Goal: Book appointment/travel/reservation

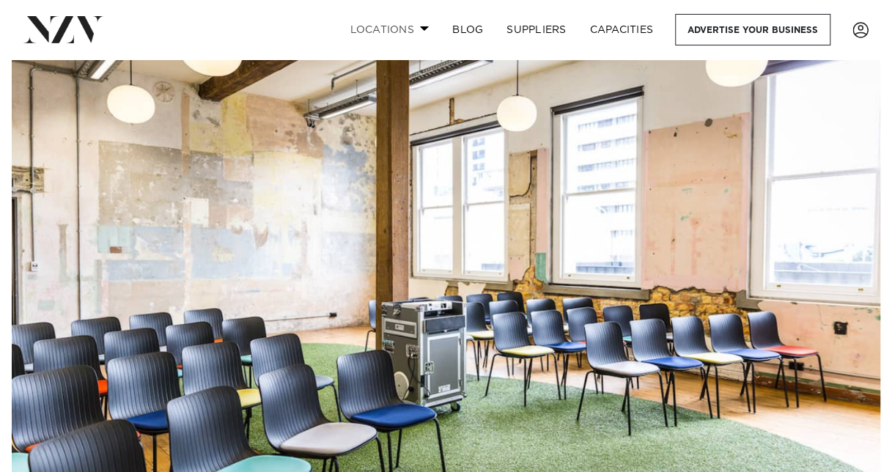
click at [425, 29] on span at bounding box center [425, 28] width 10 height 5
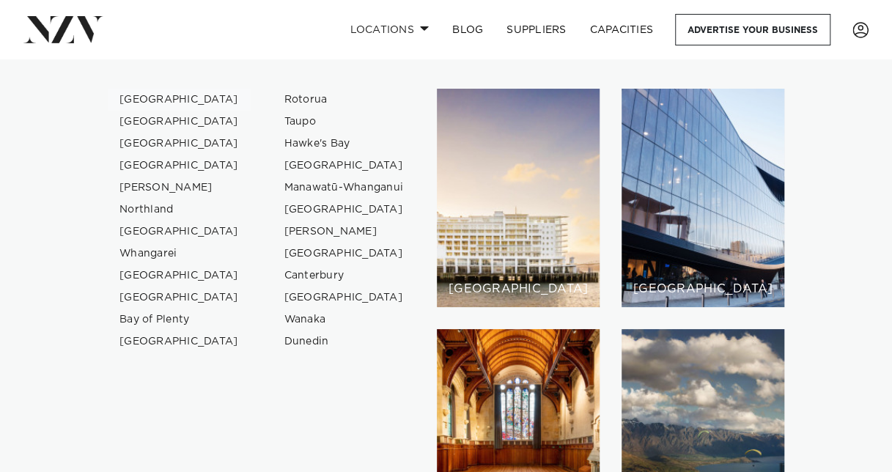
click at [153, 100] on link "[GEOGRAPHIC_DATA]" at bounding box center [179, 100] width 143 height 22
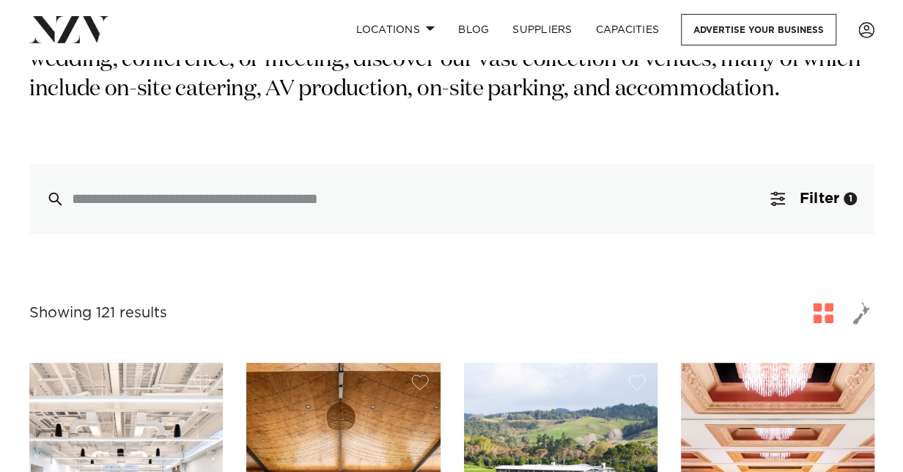
scroll to position [367, 0]
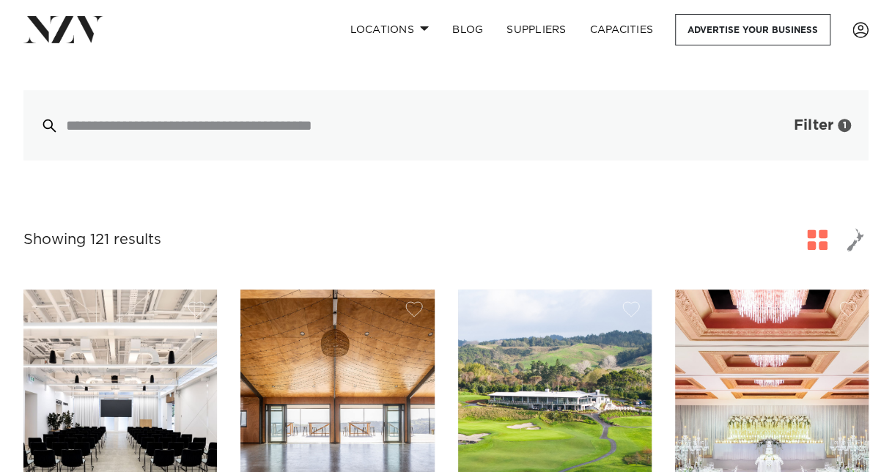
click at [808, 131] on span "Filter" at bounding box center [814, 125] width 40 height 15
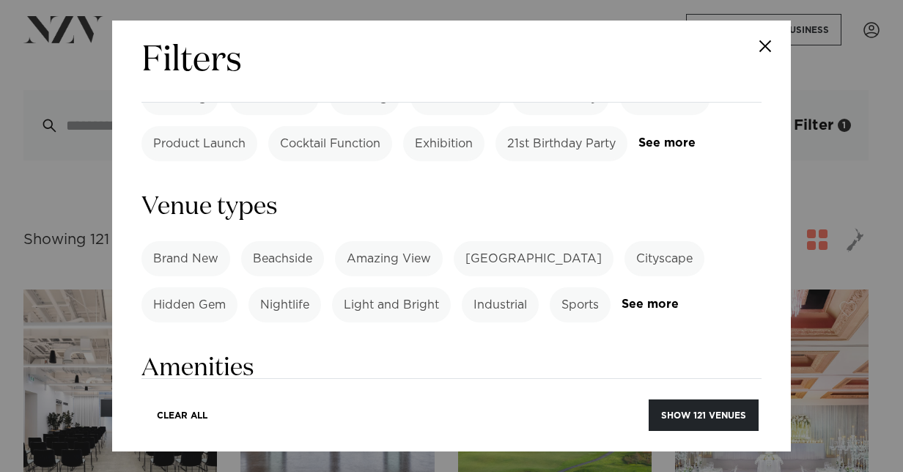
scroll to position [880, 0]
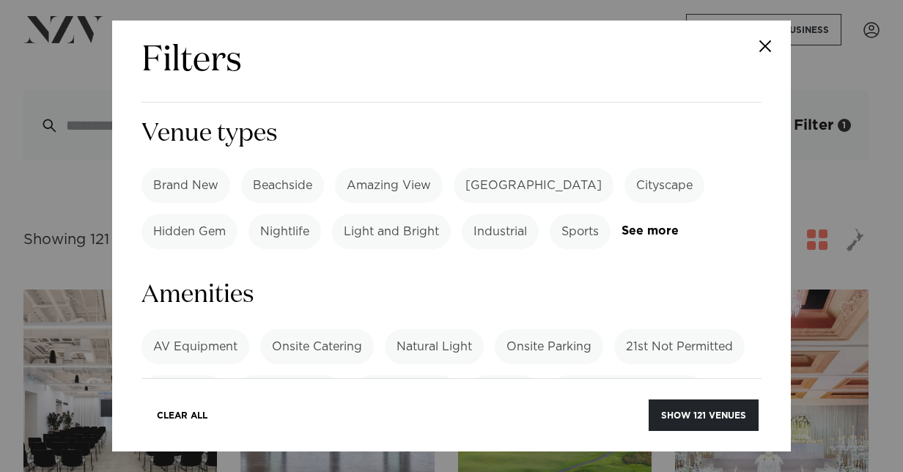
click at [164, 329] on label "AV Equipment" at bounding box center [196, 346] width 108 height 35
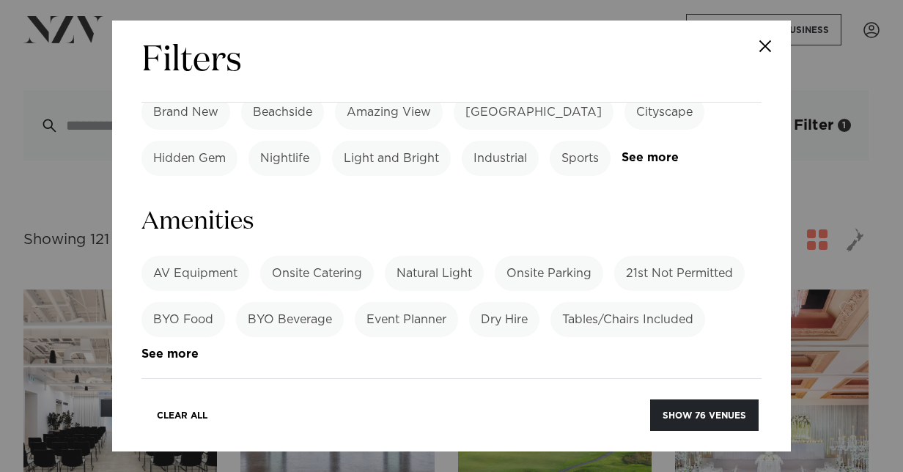
click at [551, 256] on label "Onsite Parking" at bounding box center [549, 273] width 109 height 35
click at [606, 302] on label "Tables/Chairs Included" at bounding box center [628, 319] width 155 height 35
drag, startPoint x: 182, startPoint y: 216, endPoint x: 203, endPoint y: 216, distance: 21.3
click at [182, 348] on link "See more" at bounding box center [199, 354] width 114 height 12
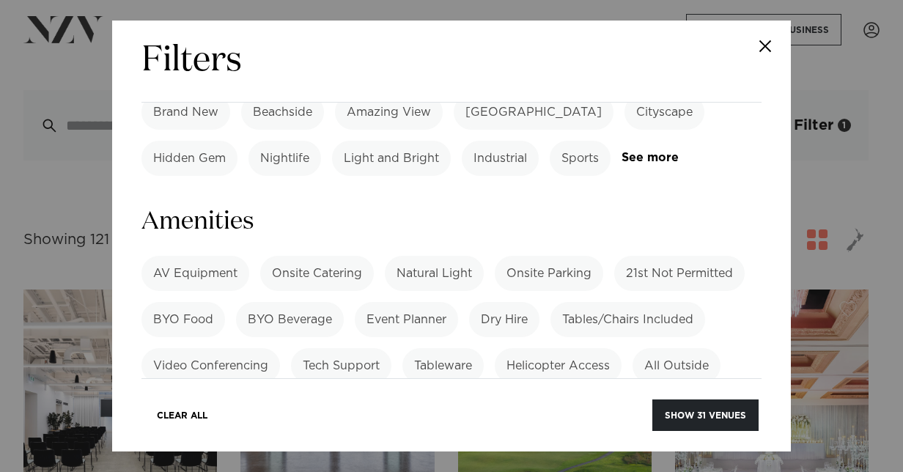
click at [307, 441] on label "Whiteboard" at bounding box center [310, 458] width 92 height 35
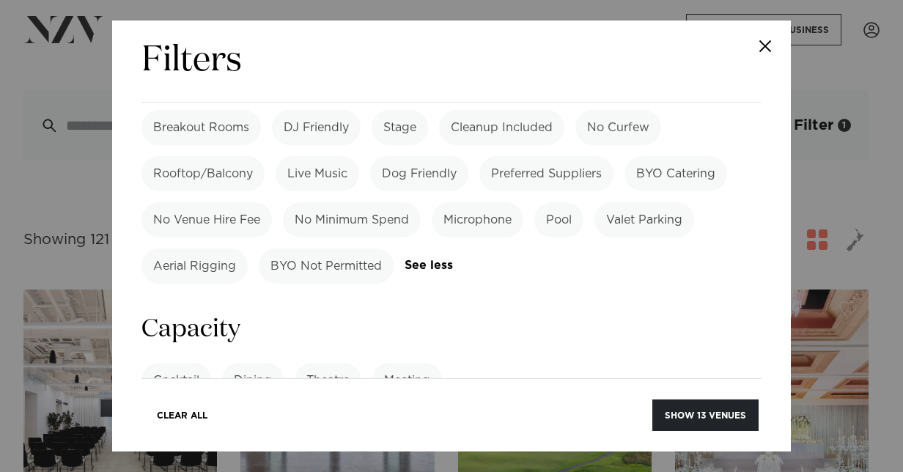
scroll to position [1393, 0]
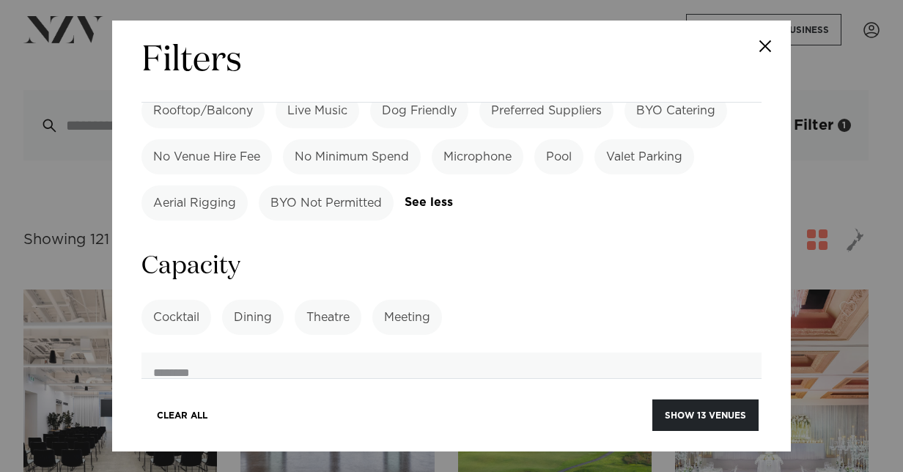
click at [409, 300] on label "Meeting" at bounding box center [408, 317] width 70 height 35
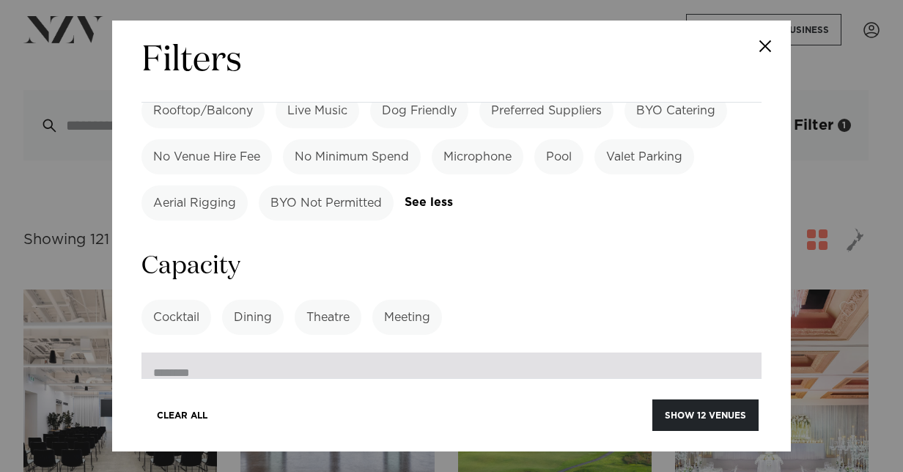
click at [436, 353] on input "number" at bounding box center [452, 373] width 620 height 40
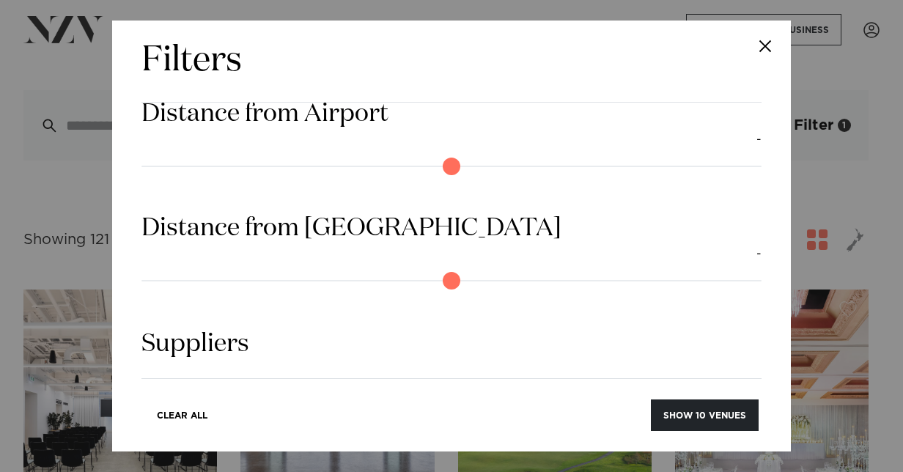
scroll to position [1735, 0]
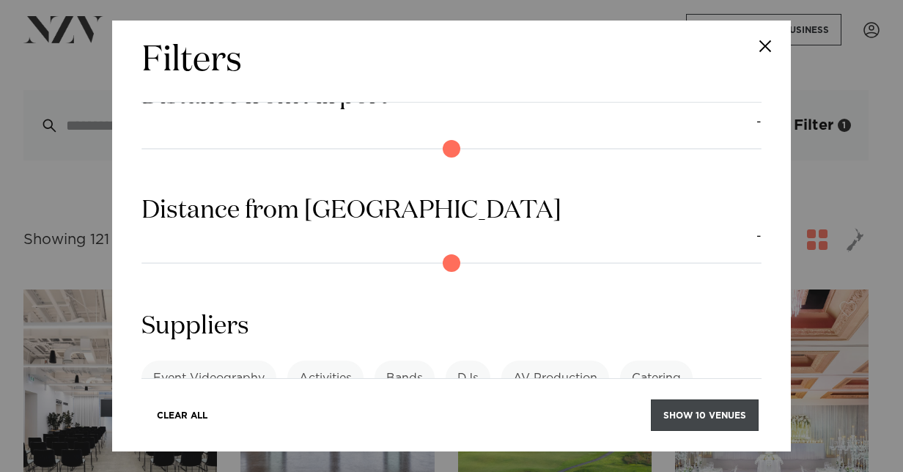
type input "**"
click at [701, 408] on button "Show 10 venues" at bounding box center [705, 416] width 108 height 32
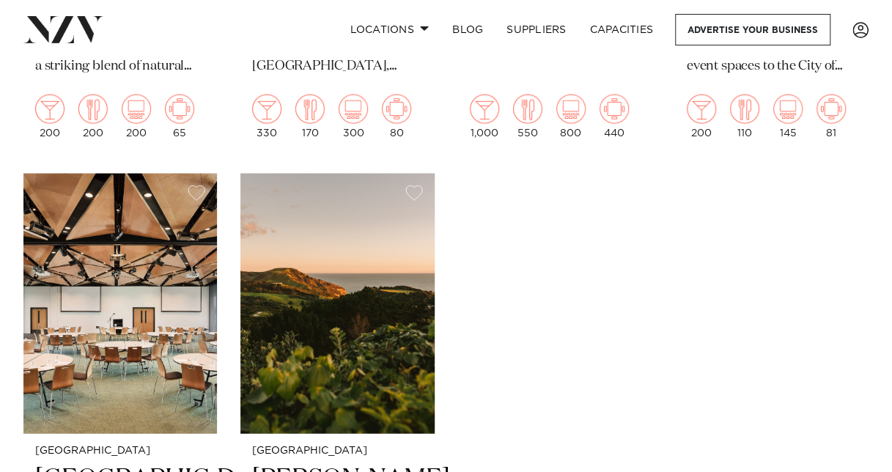
scroll to position [1540, 0]
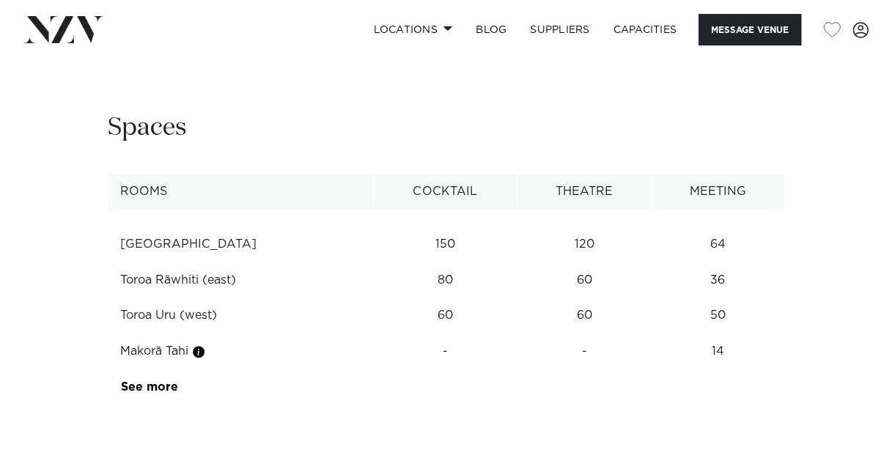
scroll to position [2786, 0]
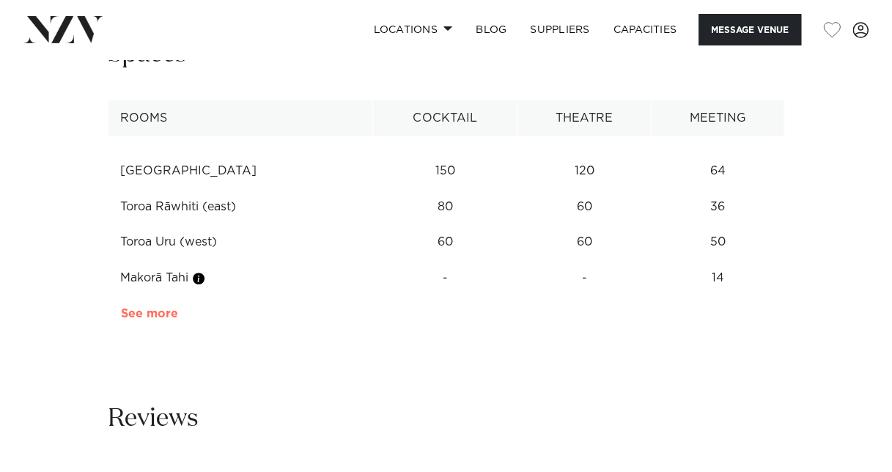
click at [160, 308] on link "See more" at bounding box center [178, 314] width 114 height 12
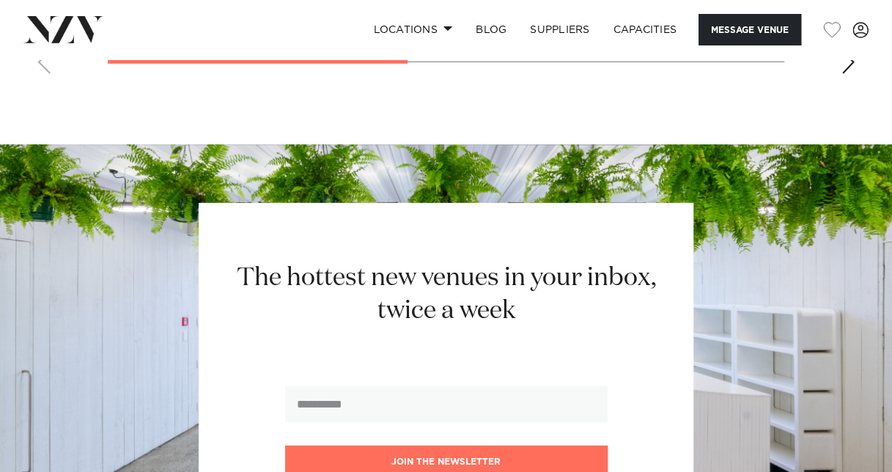
scroll to position [4913, 0]
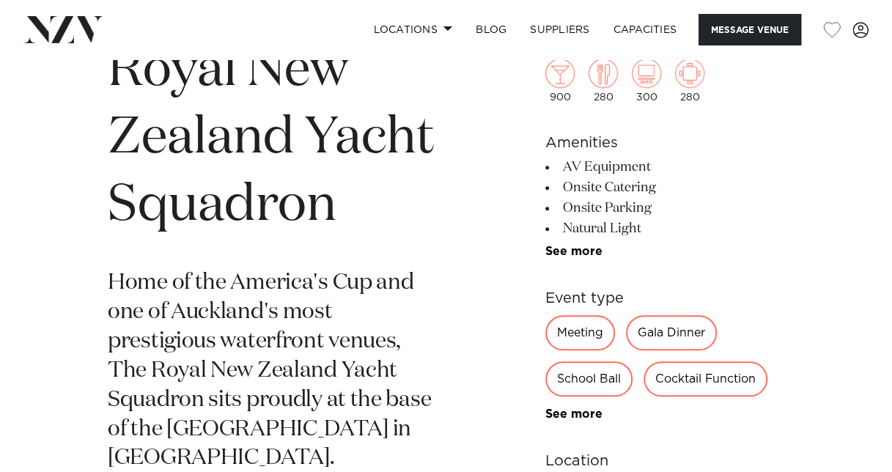
scroll to position [587, 0]
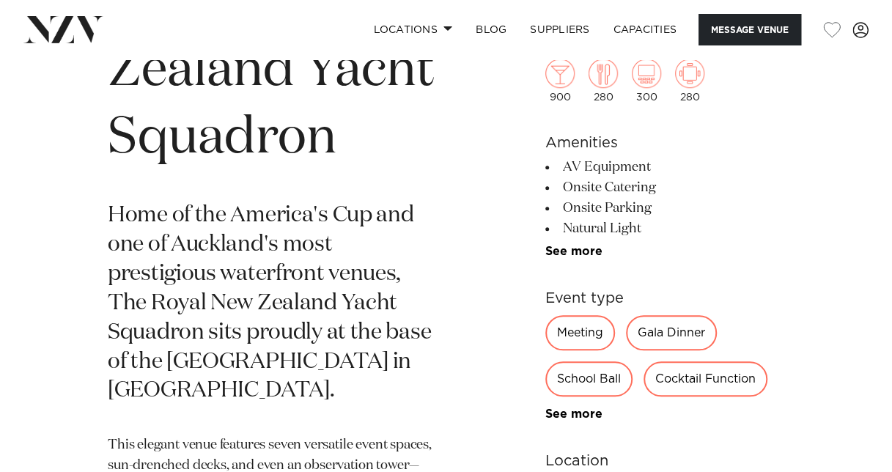
click at [596, 330] on div "Meeting" at bounding box center [581, 333] width 70 height 35
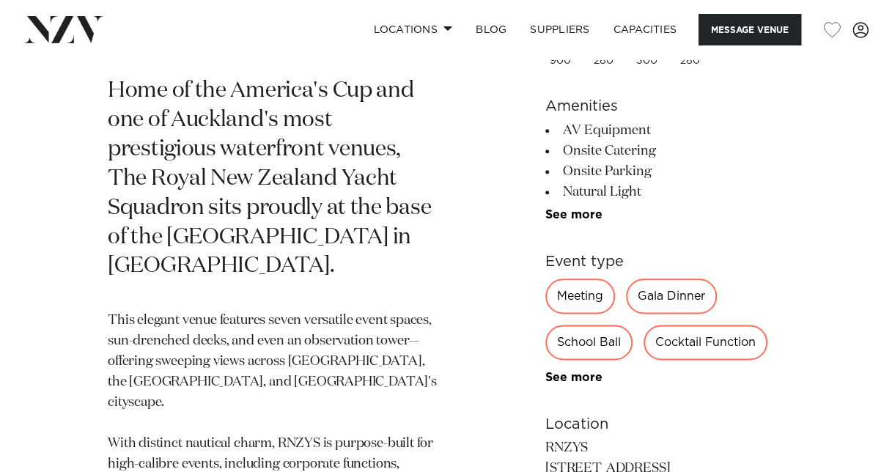
scroll to position [807, 0]
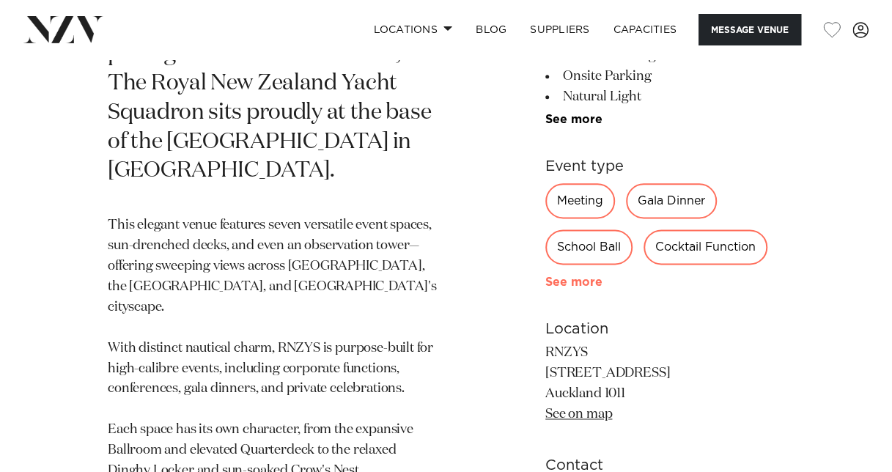
click at [578, 277] on link "See more" at bounding box center [603, 283] width 114 height 12
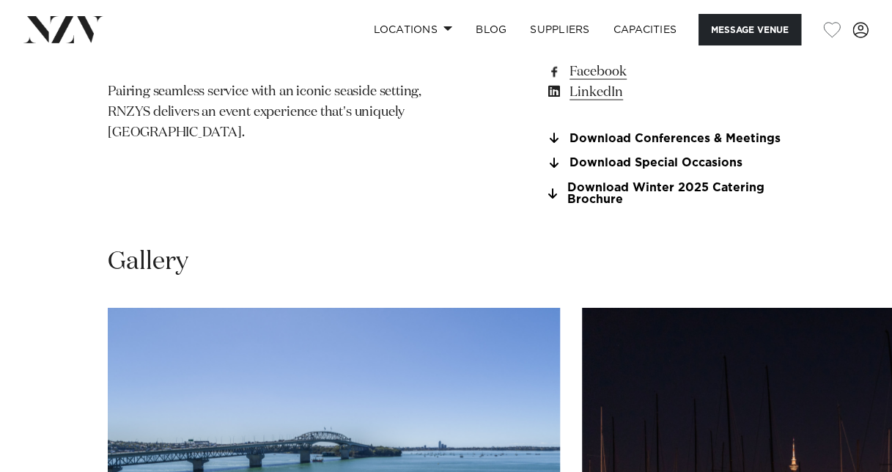
scroll to position [1393, 0]
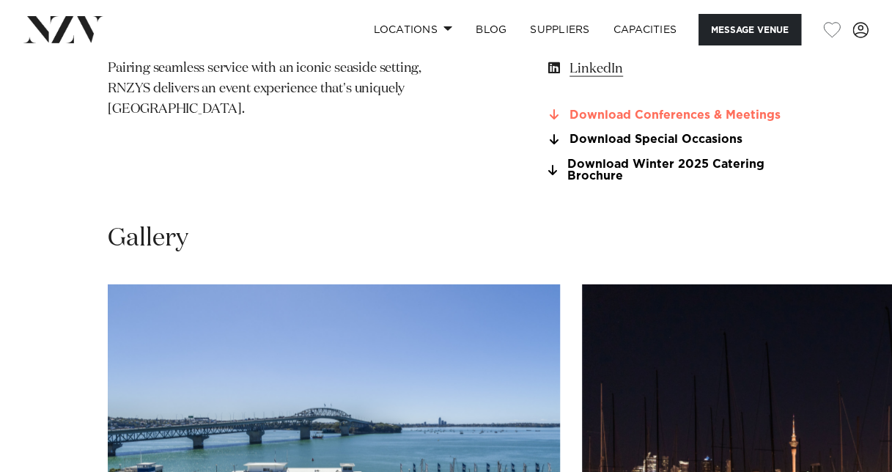
click at [664, 113] on link "Download Conferences & Meetings" at bounding box center [665, 115] width 239 height 13
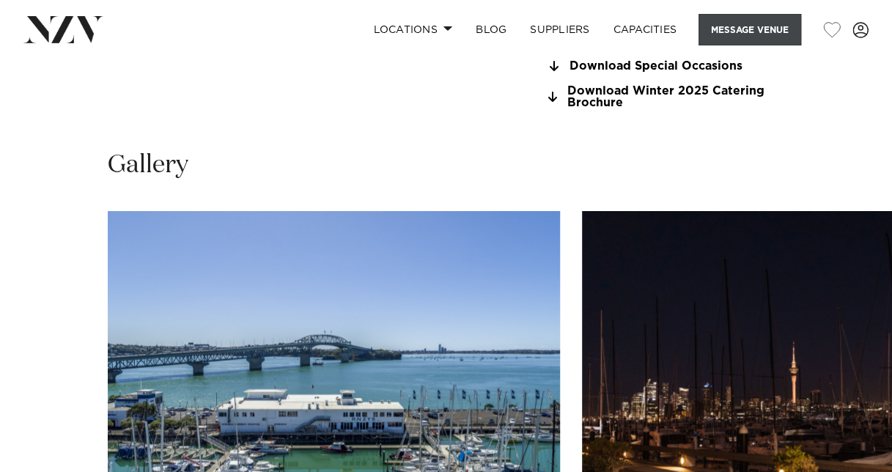
click at [755, 31] on button "Message Venue" at bounding box center [750, 30] width 103 height 32
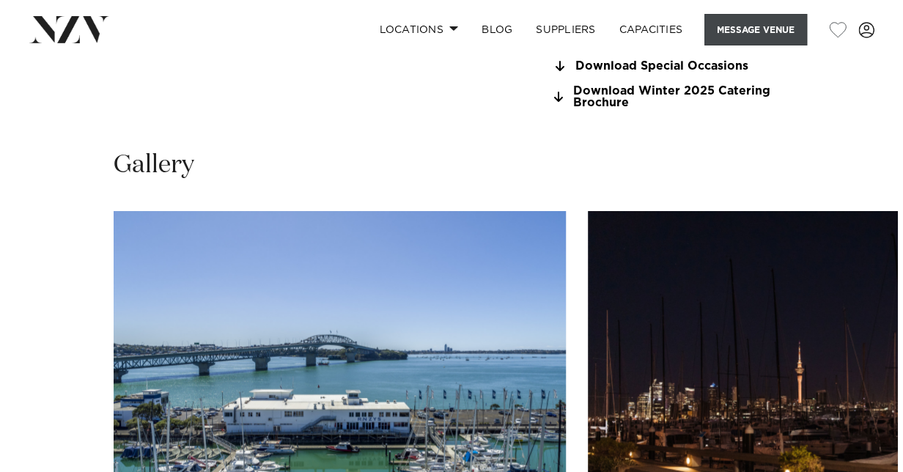
scroll to position [1472, 0]
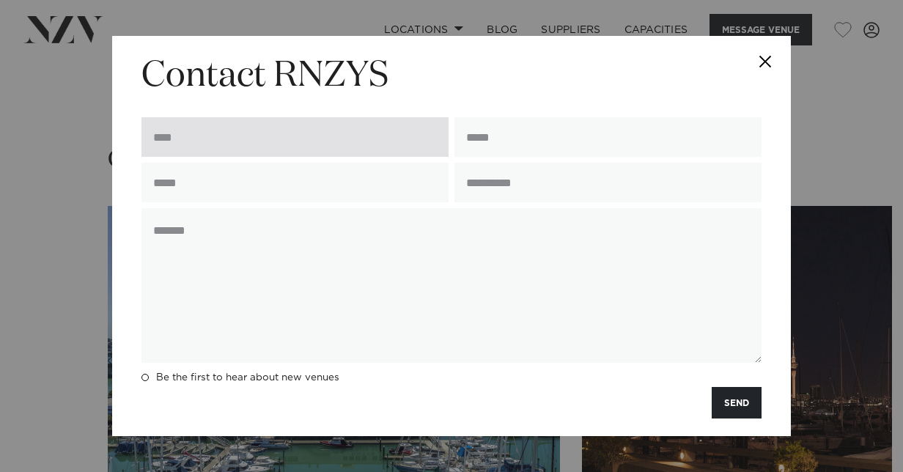
click at [297, 129] on input "text" at bounding box center [295, 137] width 307 height 40
type input "**********"
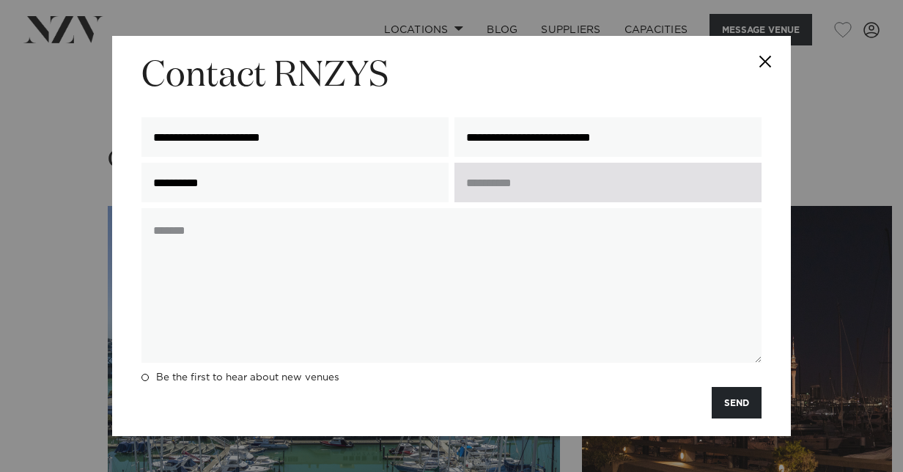
click at [548, 179] on input "text" at bounding box center [608, 183] width 307 height 40
type input "**********"
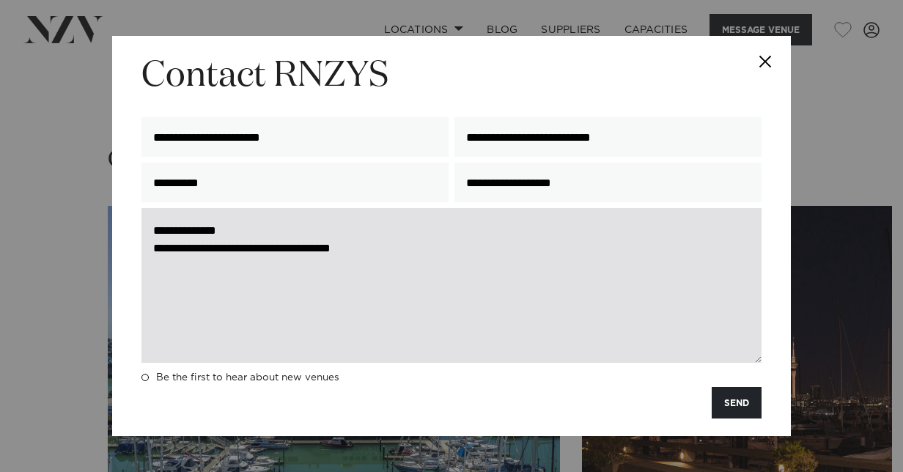
click at [397, 251] on textarea "**********" at bounding box center [452, 285] width 620 height 155
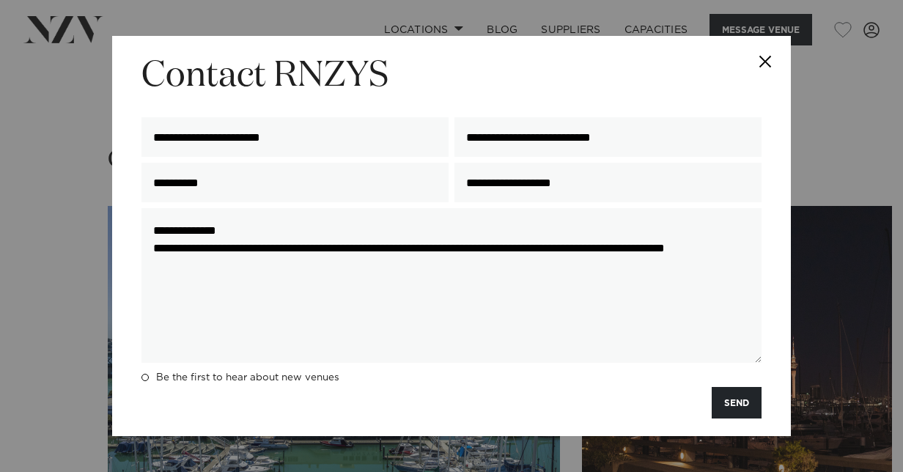
type textarea "**********"
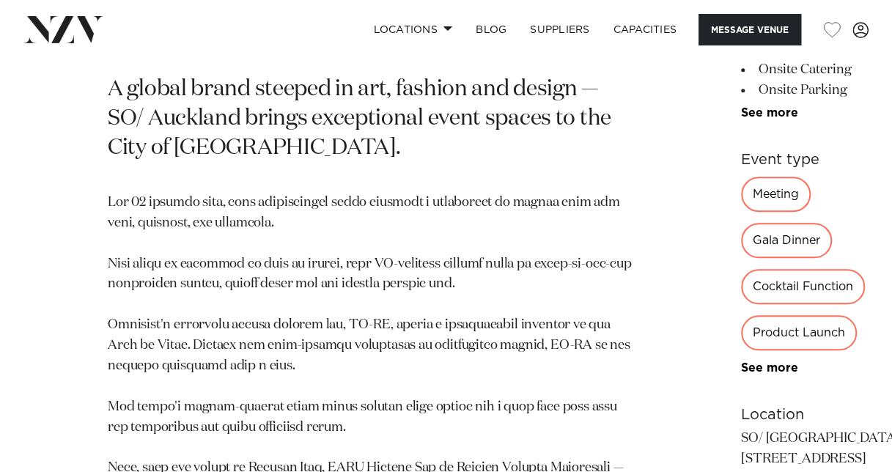
scroll to position [660, 0]
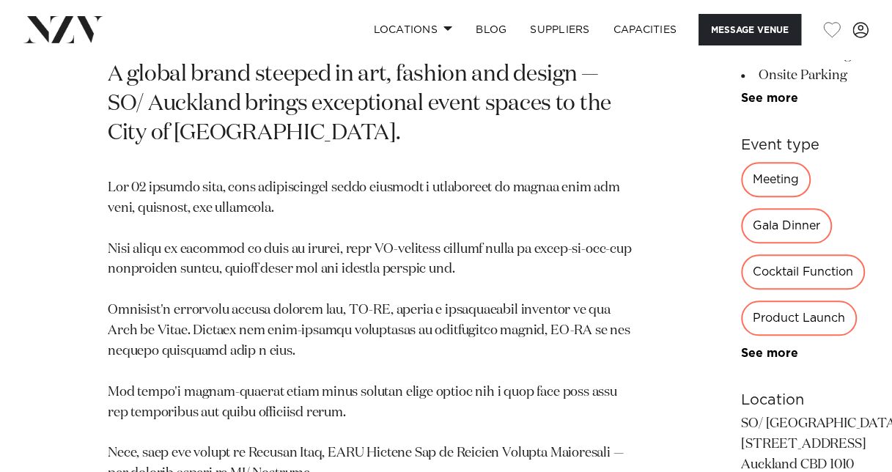
click at [741, 179] on div "Meeting" at bounding box center [776, 179] width 70 height 35
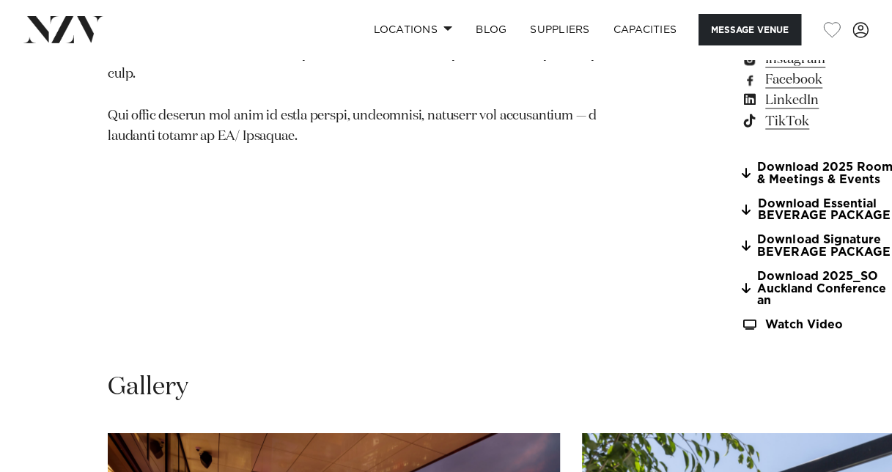
scroll to position [1247, 0]
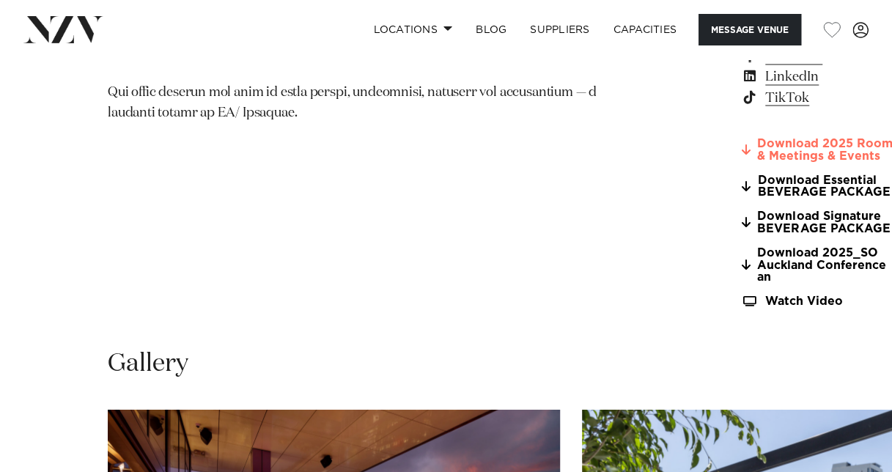
click at [741, 137] on link "Download 2025 Room & Meetings & Events" at bounding box center [820, 149] width 159 height 25
